Goal: Task Accomplishment & Management: Manage account settings

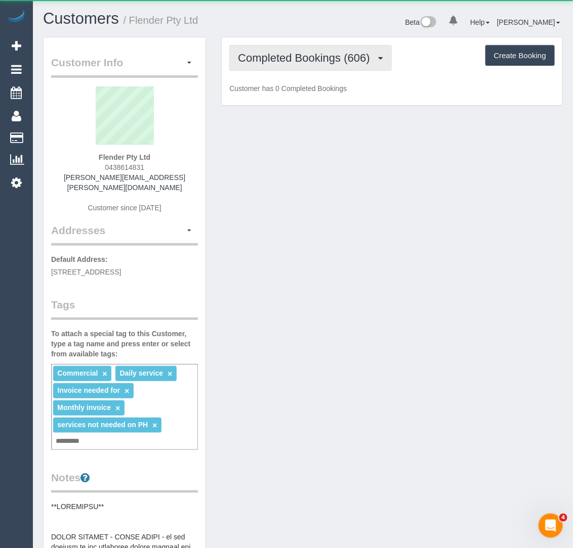
click at [290, 57] on span "Completed Bookings (606)" at bounding box center [306, 58] width 137 height 13
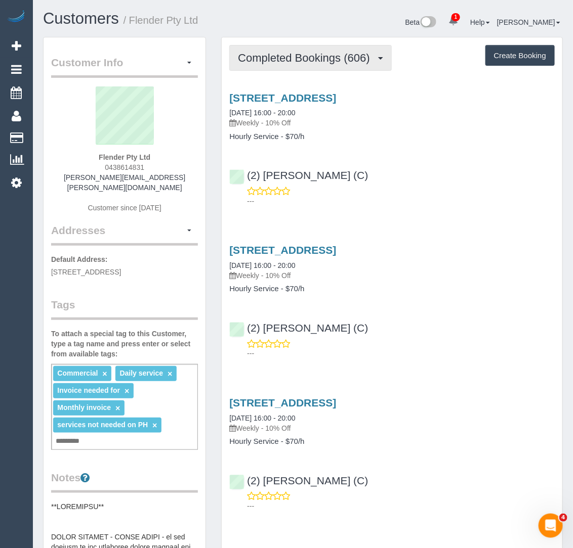
click at [328, 55] on span "Completed Bookings (606)" at bounding box center [306, 58] width 137 height 13
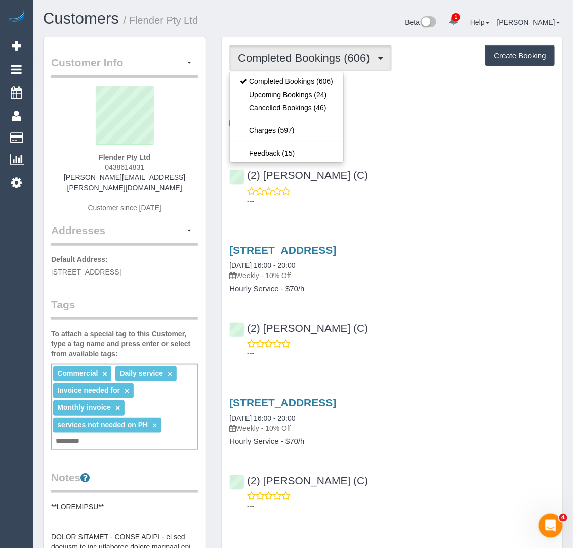
click at [448, 152] on div "[STREET_ADDRESS] [DATE] 16:00 - 20:00 Weekly - 10% Off Hourly Service - $70/h (…" at bounding box center [392, 146] width 340 height 127
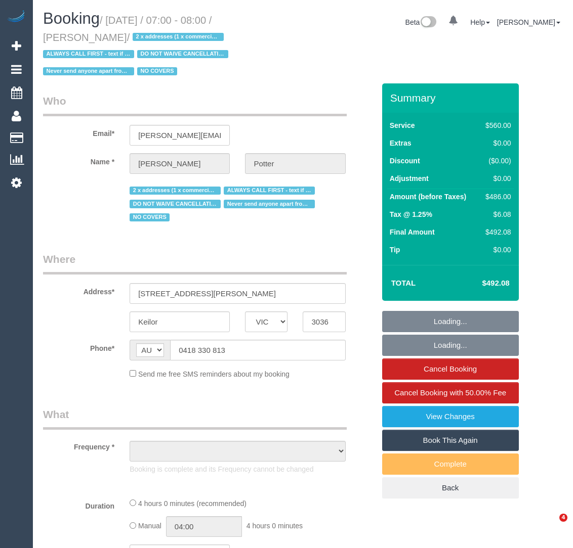
select select "VIC"
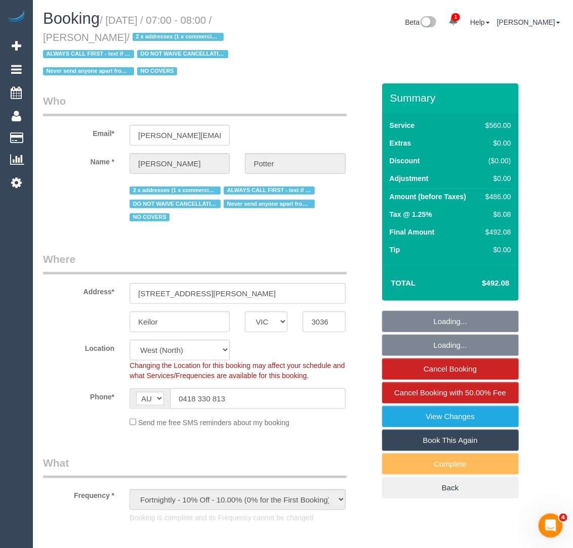
select select "object:712"
select select "number:28"
select select "number:14"
select select "number:19"
select select "number:22"
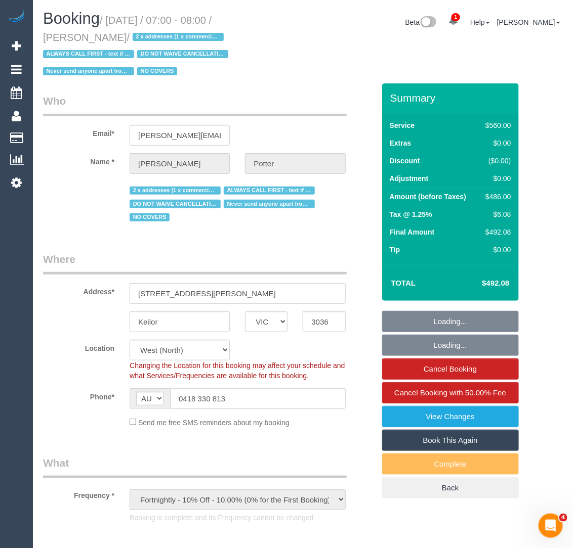
select select "number:35"
select select "2"
select select "240"
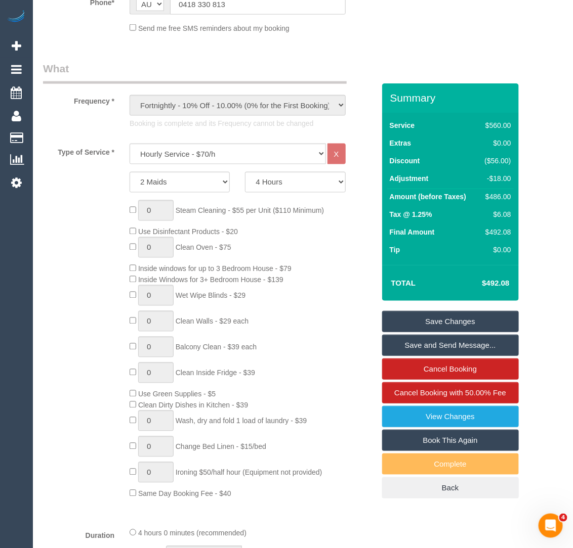
scroll to position [354, 0]
